Goal: Check status: Check status

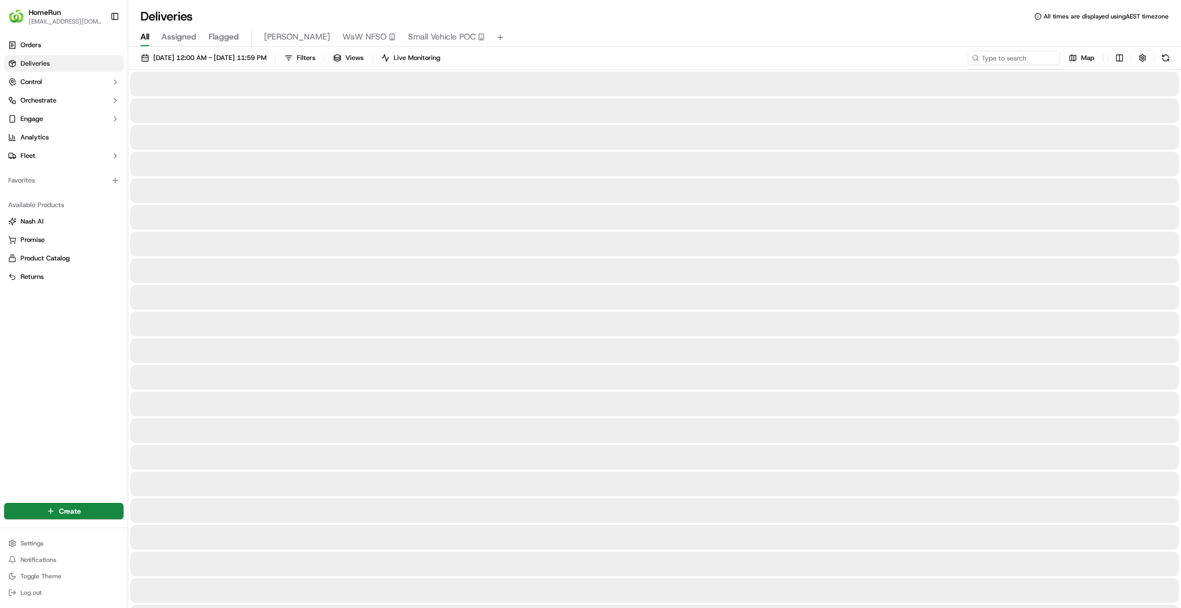
click at [1022, 63] on input at bounding box center [1013, 58] width 92 height 14
click at [967, 58] on input "269930068" at bounding box center [1013, 58] width 92 height 14
click at [1010, 56] on input "269930068" at bounding box center [1013, 58] width 92 height 14
type input "269930068"
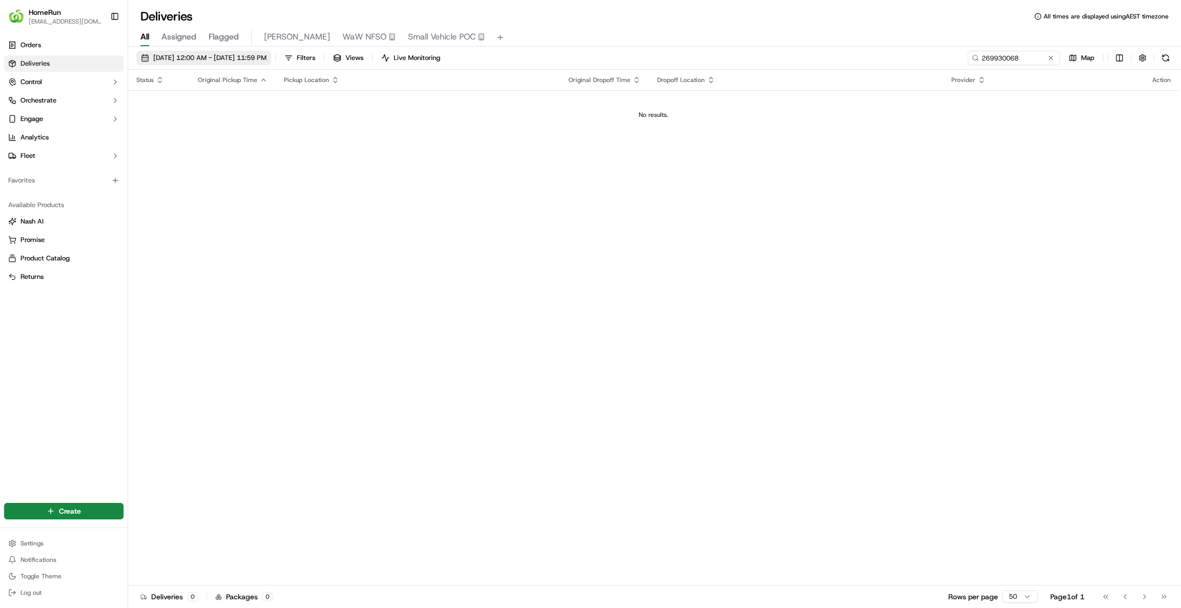
click at [236, 61] on span "[DATE] 12:00 AM - [DATE] 11:59 PM" at bounding box center [209, 57] width 113 height 9
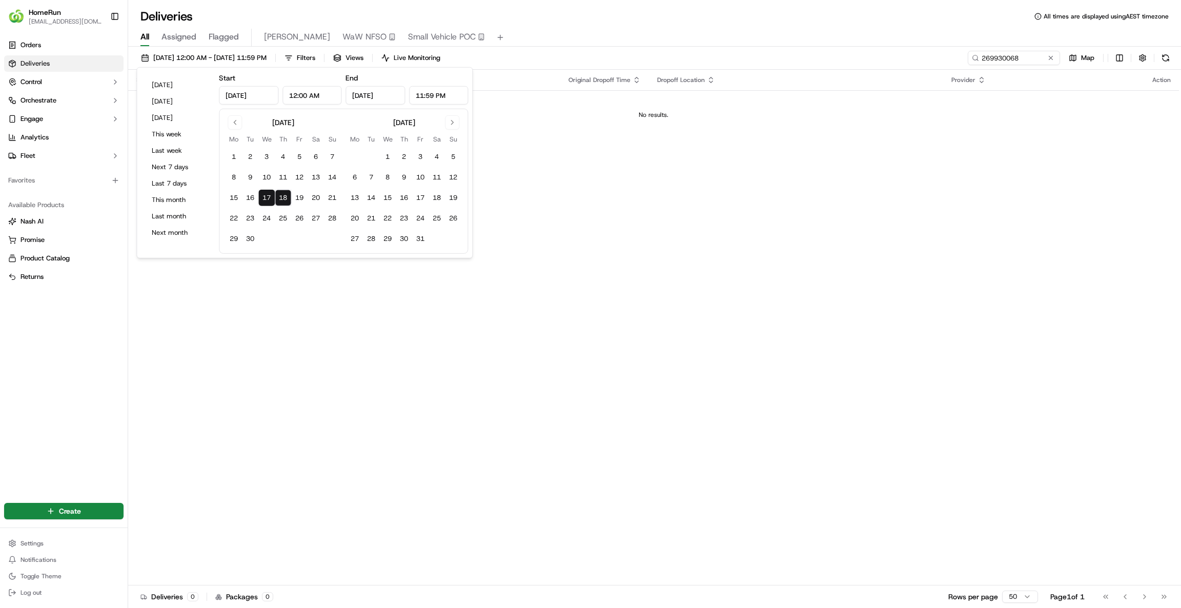
click at [282, 194] on button "18" at bounding box center [283, 198] width 16 height 16
type input "[DATE]"
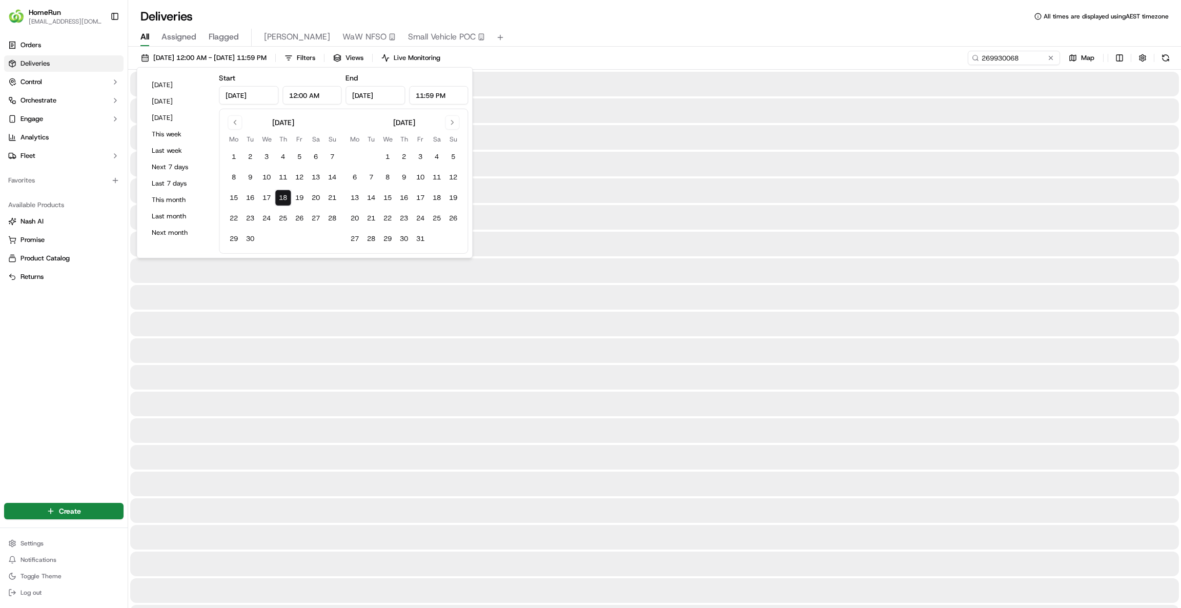
click at [283, 193] on button "18" at bounding box center [283, 198] width 16 height 16
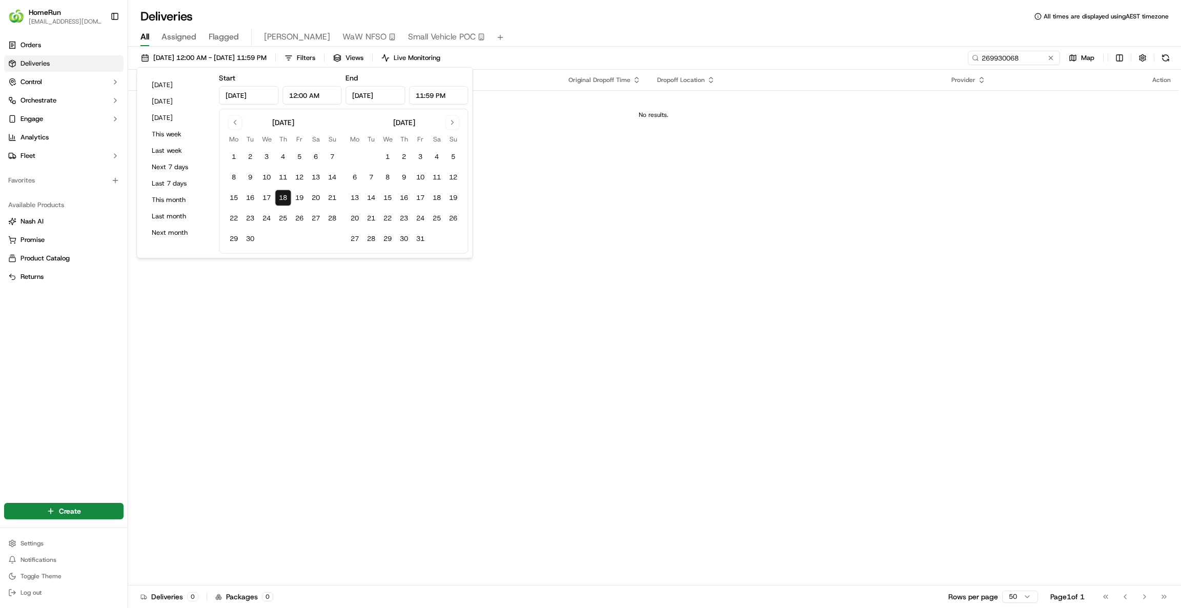
click at [750, 196] on div "Status Original Pickup Time Pickup Location Original Dropoff Time Dropoff Locat…" at bounding box center [653, 327] width 1050 height 515
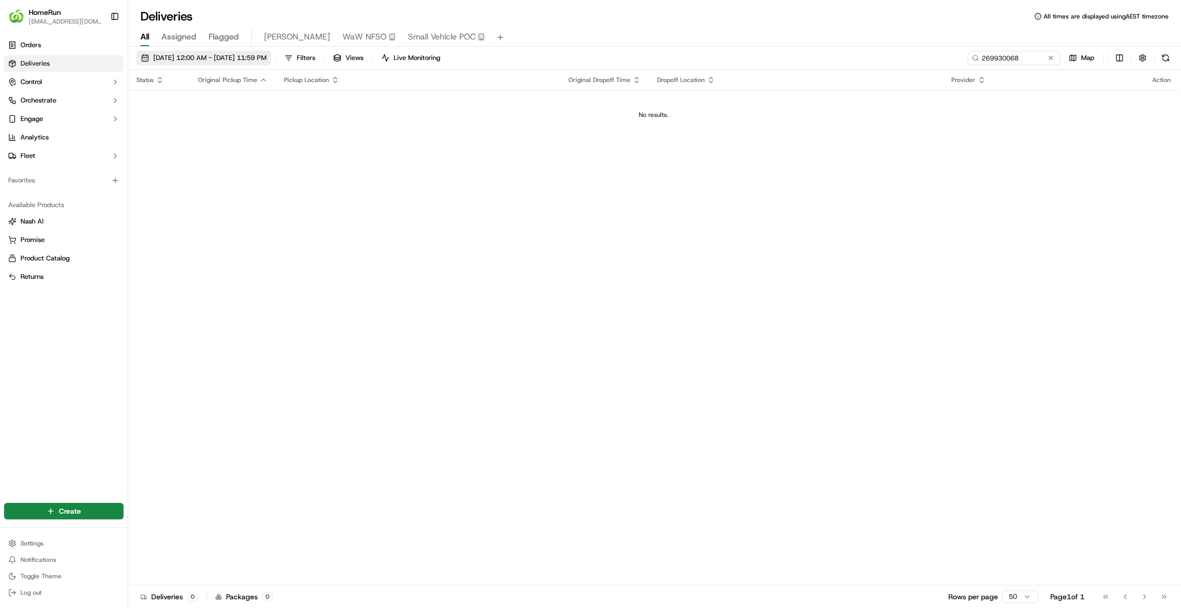
click at [233, 57] on span "[DATE] 12:00 AM - [DATE] 11:59 PM" at bounding box center [209, 57] width 113 height 9
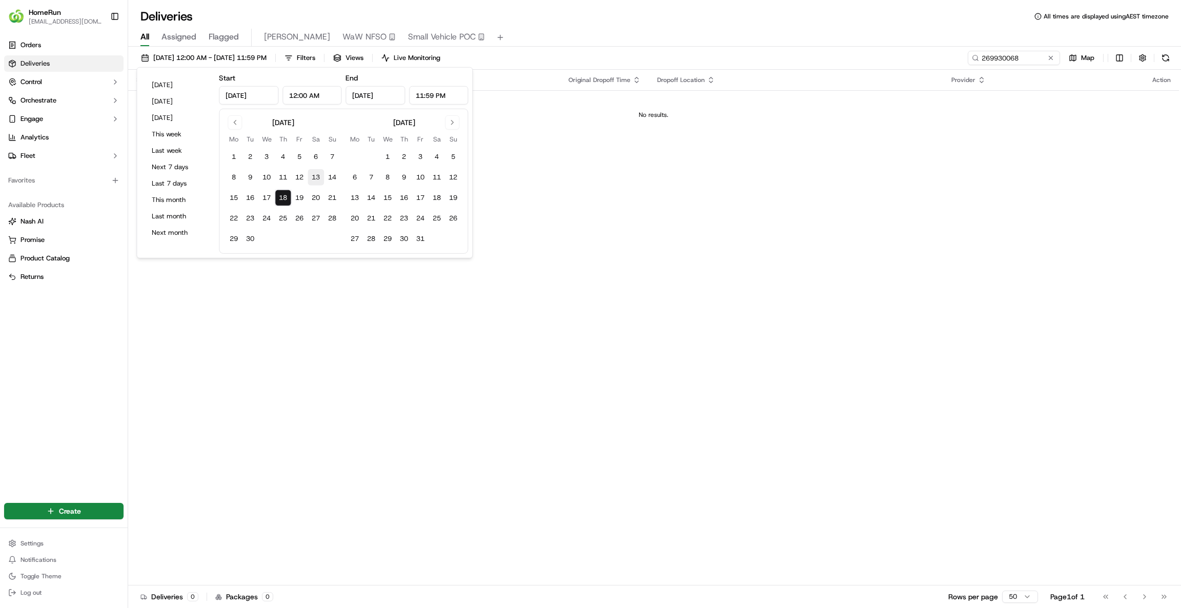
click at [316, 179] on button "13" at bounding box center [315, 177] width 16 height 16
type input "[DATE]"
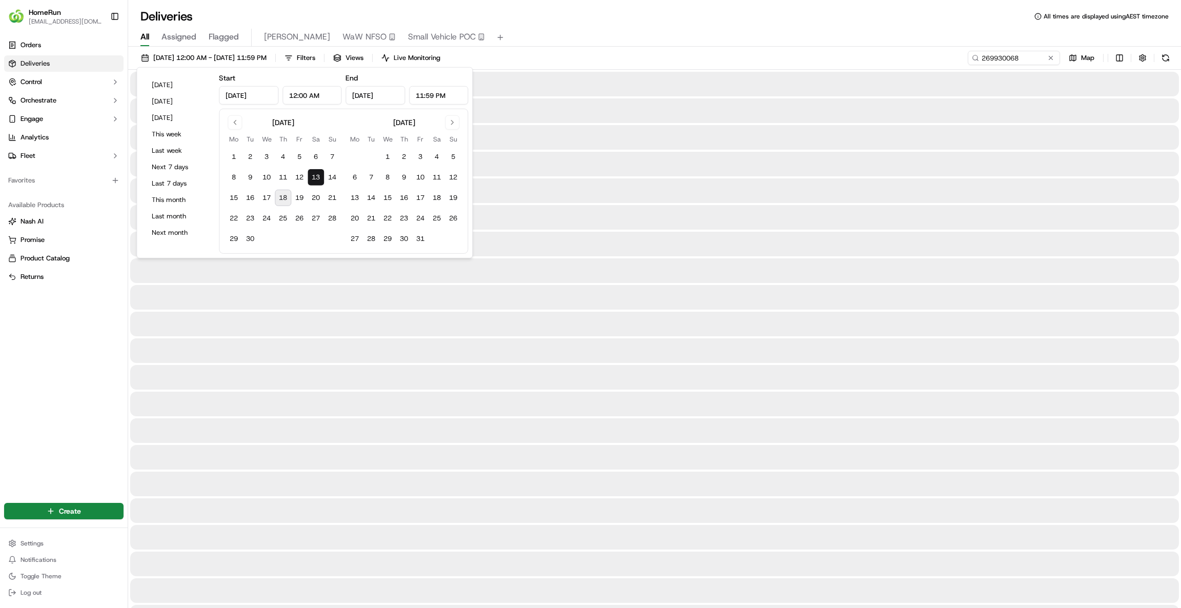
click at [316, 179] on button "13" at bounding box center [315, 177] width 16 height 16
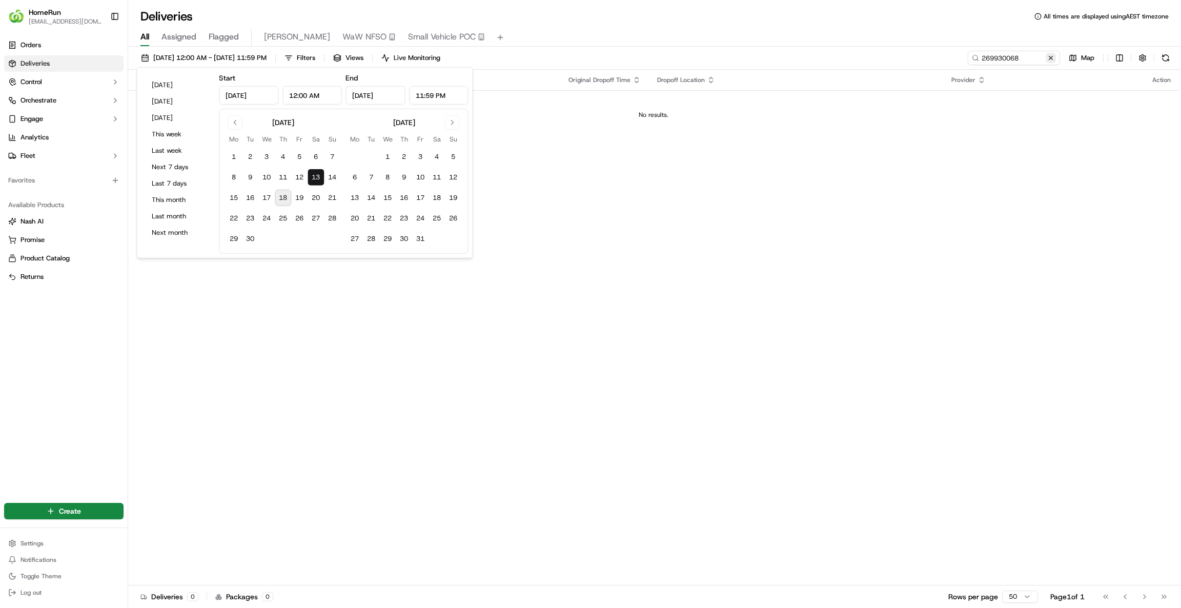
click at [1053, 53] on button at bounding box center [1050, 58] width 10 height 10
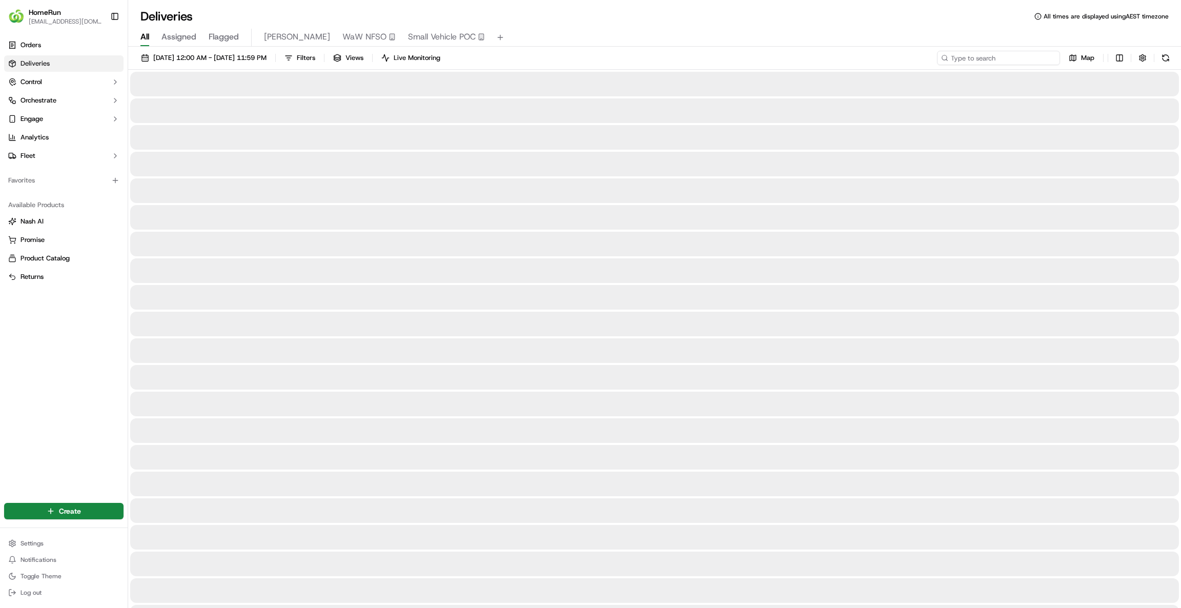
click at [1021, 65] on input at bounding box center [998, 58] width 123 height 14
paste input "269203736"
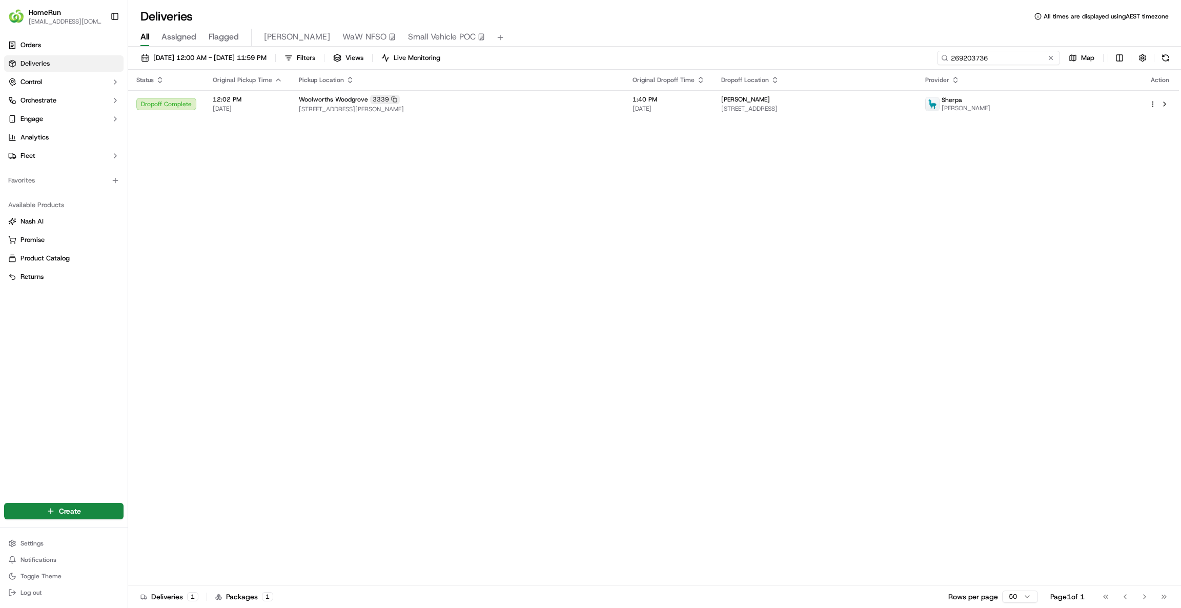
type input "269203736"
drag, startPoint x: 448, startPoint y: 181, endPoint x: 385, endPoint y: 207, distance: 68.5
click at [385, 207] on div "Status Original Pickup Time Pickup Location Original Dropoff Time Dropoff Locat…" at bounding box center [653, 327] width 1050 height 515
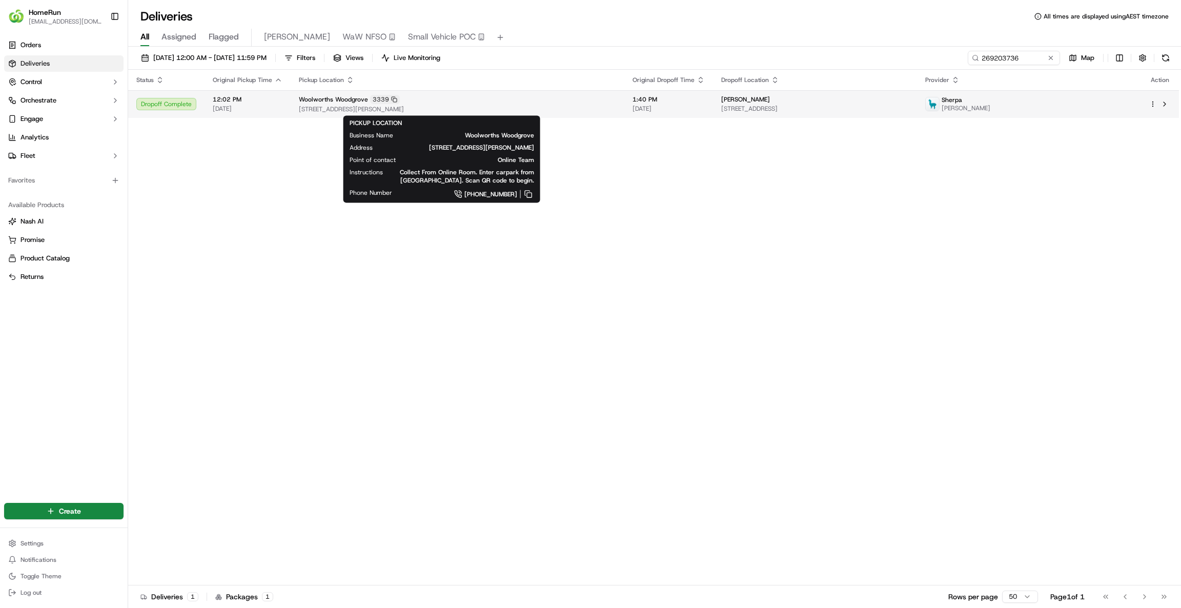
click at [553, 107] on span "[STREET_ADDRESS][PERSON_NAME]" at bounding box center [457, 109] width 317 height 8
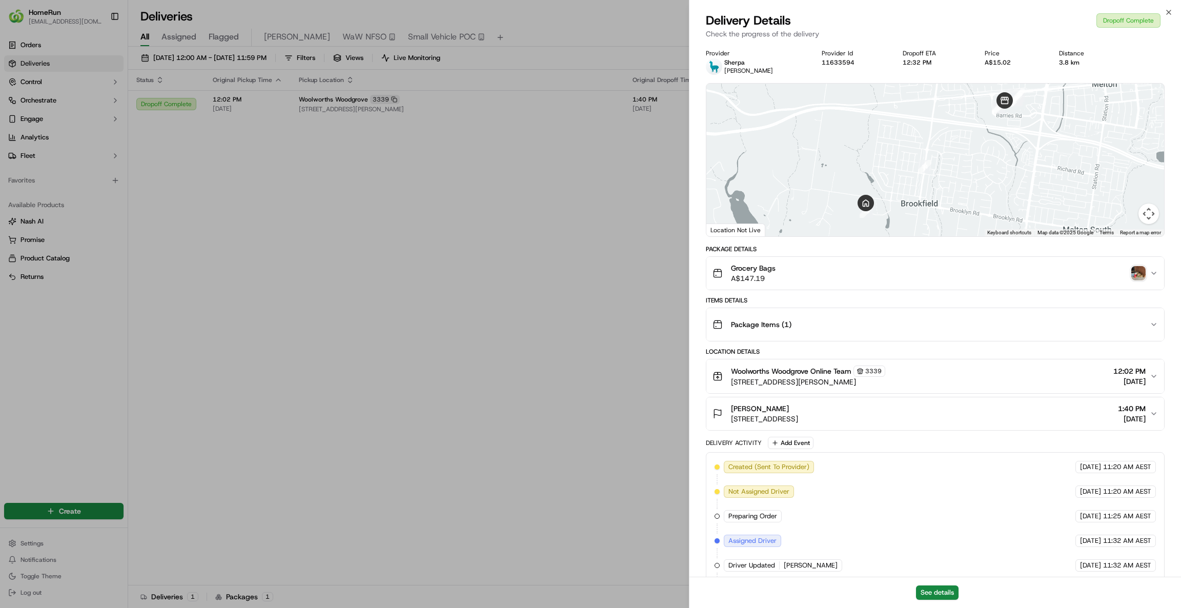
click at [1143, 275] on img "button" at bounding box center [1138, 273] width 14 height 14
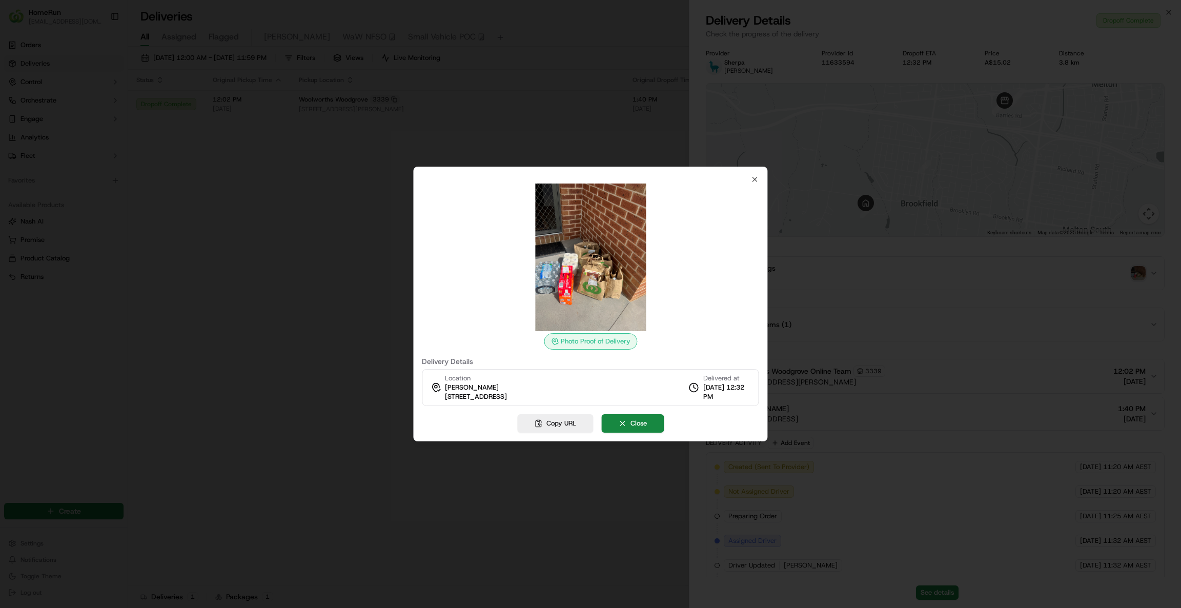
click at [343, 42] on div at bounding box center [590, 304] width 1181 height 608
